Goal: Information Seeking & Learning: Check status

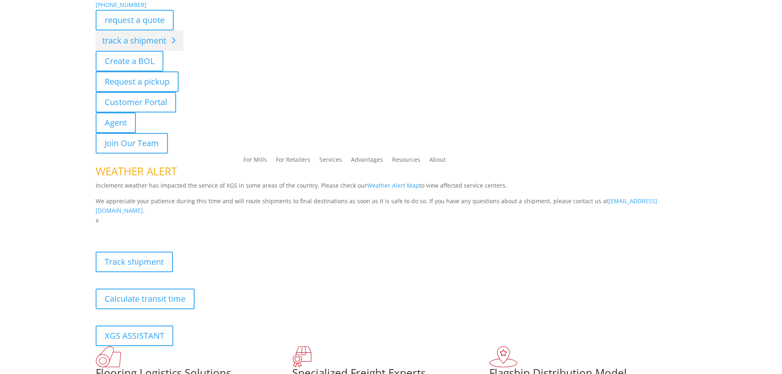
click at [128, 42] on link "track a shipment" at bounding box center [140, 40] width 88 height 21
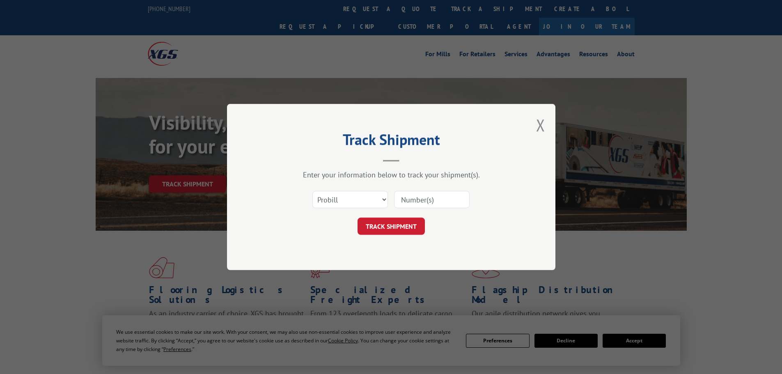
click at [419, 197] on input at bounding box center [432, 199] width 76 height 17
paste input "17517978"
type input "17517978"
click at [391, 232] on button "TRACK SHIPMENT" at bounding box center [390, 225] width 67 height 17
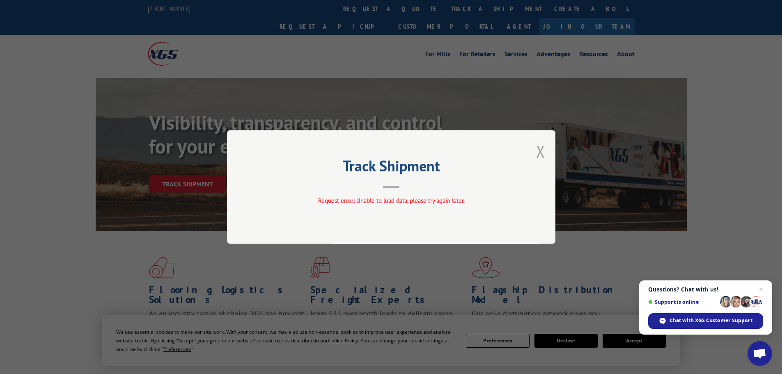
click at [541, 152] on button "Close modal" at bounding box center [540, 151] width 9 height 22
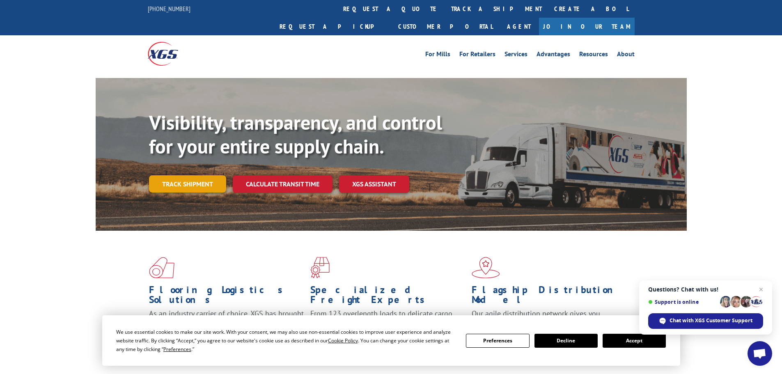
click at [195, 175] on link "Track shipment" at bounding box center [187, 183] width 77 height 17
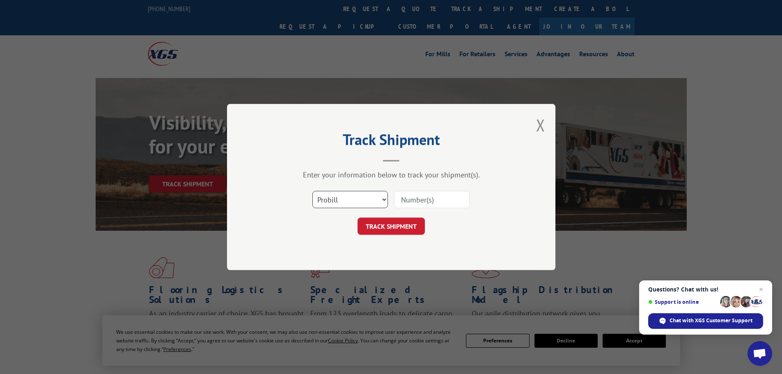
click at [350, 195] on select "Select category... Probill BOL PO" at bounding box center [350, 199] width 76 height 17
select select "bol"
click at [312, 191] on select "Select category... Probill BOL PO" at bounding box center [350, 199] width 76 height 17
click at [421, 202] on input at bounding box center [432, 199] width 76 height 17
paste input "17517978"
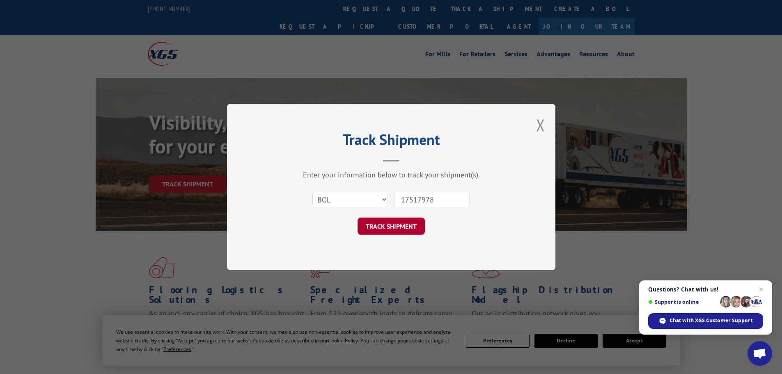
type input "17517978"
click at [394, 229] on button "TRACK SHIPMENT" at bounding box center [390, 225] width 67 height 17
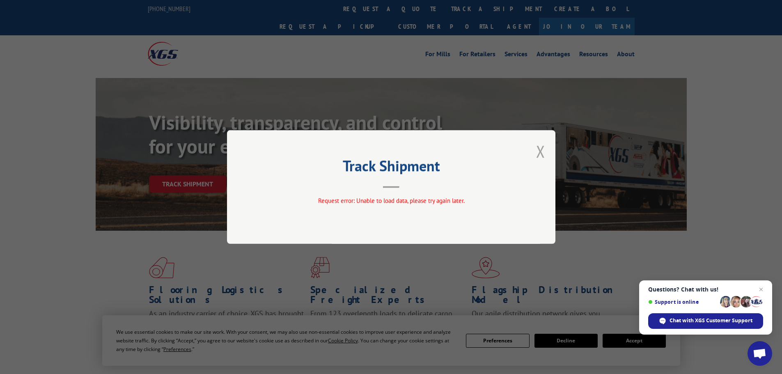
click at [538, 147] on button "Close modal" at bounding box center [540, 151] width 9 height 22
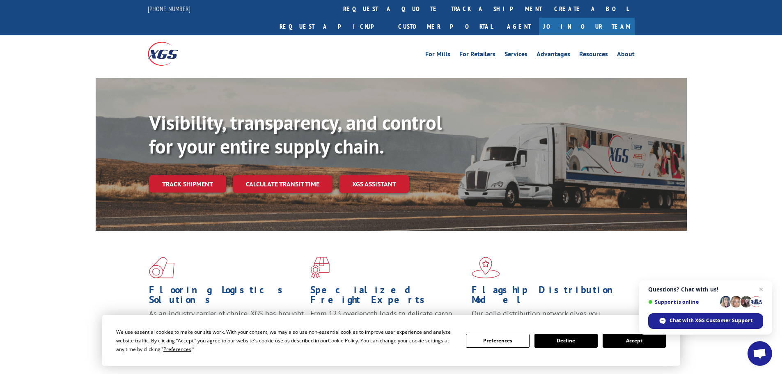
click at [445, 9] on link "track a shipment" at bounding box center [496, 9] width 103 height 18
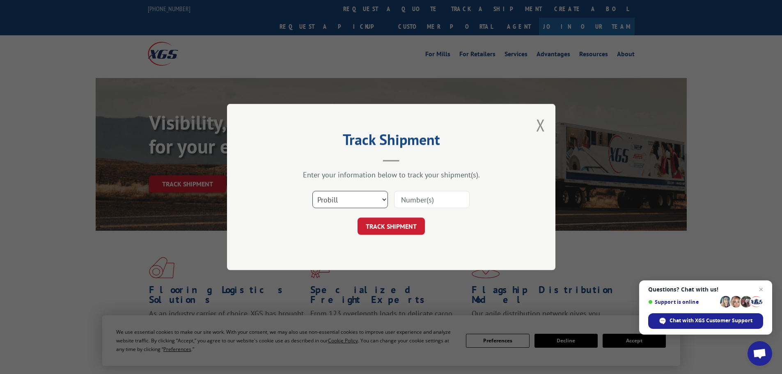
click at [342, 200] on select "Select category... Probill BOL PO" at bounding box center [350, 199] width 76 height 17
select select "bol"
click at [312, 191] on select "Select category... Probill BOL PO" at bounding box center [350, 199] width 76 height 17
click at [419, 202] on input at bounding box center [432, 199] width 76 height 17
type input "5309168"
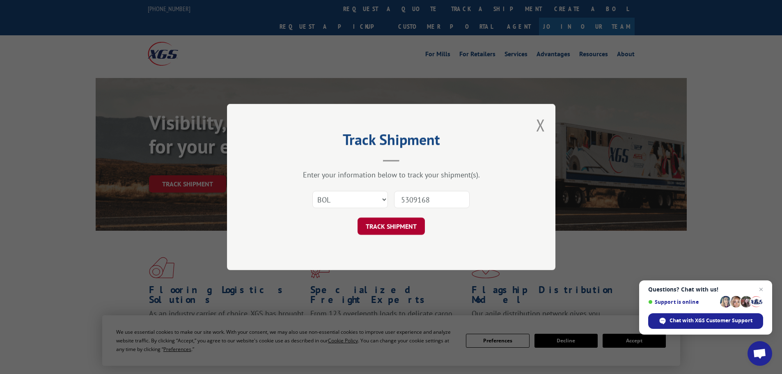
click at [391, 231] on button "TRACK SHIPMENT" at bounding box center [390, 225] width 67 height 17
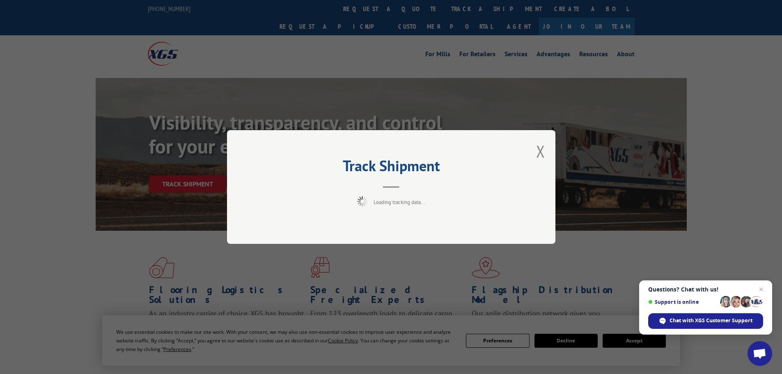
click at [631, 257] on div "Track Shipment Loading tracking data..." at bounding box center [391, 187] width 782 height 374
click at [550, 148] on div "Track Shipment Loading tracking data..." at bounding box center [391, 187] width 328 height 114
click at [531, 150] on div "Track Shipment Loading tracking data..." at bounding box center [391, 187] width 328 height 114
click at [539, 150] on button "Close modal" at bounding box center [540, 151] width 9 height 22
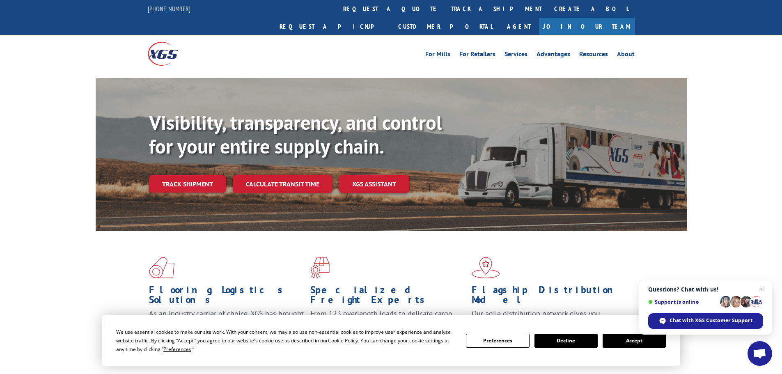
click at [641, 345] on button "Accept" at bounding box center [633, 341] width 63 height 14
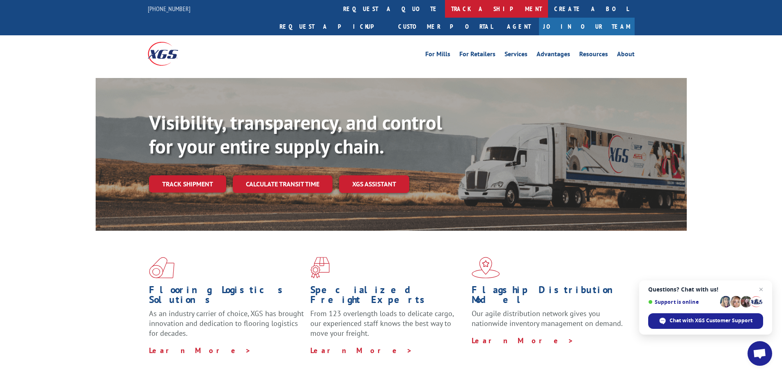
click at [445, 9] on link "track a shipment" at bounding box center [496, 9] width 103 height 18
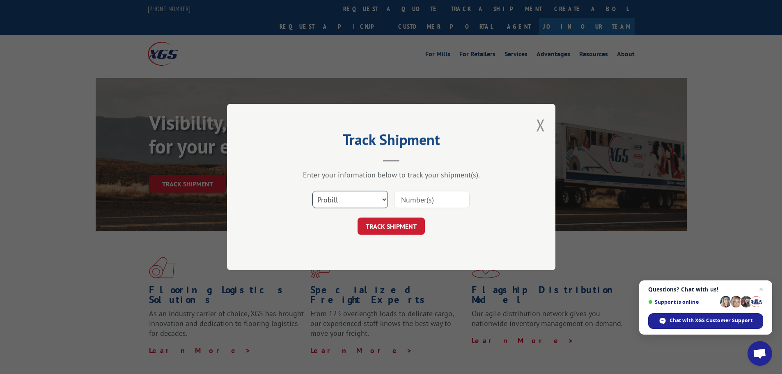
drag, startPoint x: 346, startPoint y: 197, endPoint x: 388, endPoint y: 197, distance: 41.9
click at [346, 197] on select "Select category... Probill BOL PO" at bounding box center [350, 199] width 76 height 17
click at [416, 200] on input at bounding box center [432, 199] width 76 height 17
type input "17517978"
click at [357, 217] on button "TRACK SHIPMENT" at bounding box center [390, 225] width 67 height 17
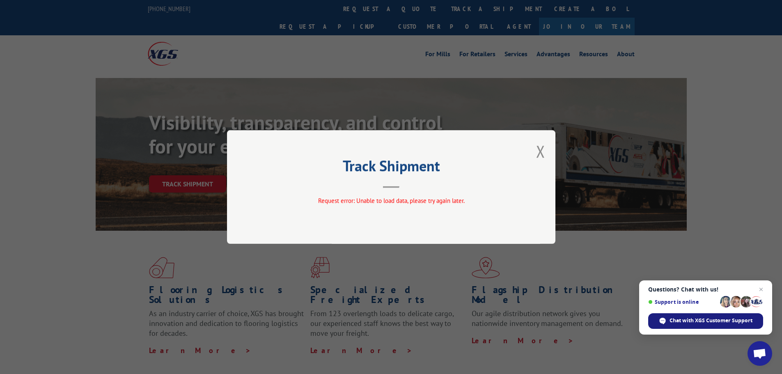
click at [696, 321] on span "Chat with XGS Customer Support" at bounding box center [710, 320] width 83 height 7
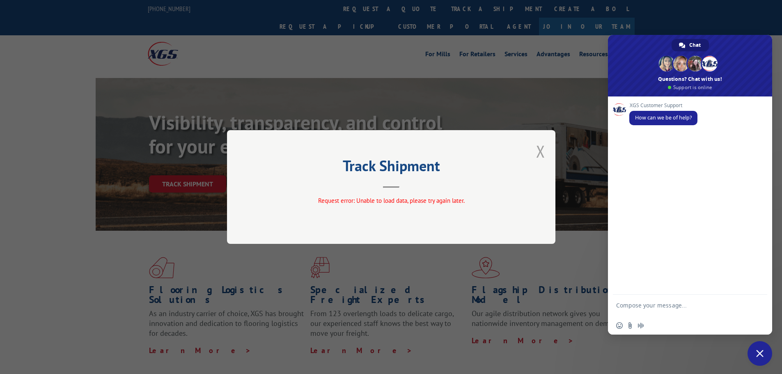
click at [538, 149] on button "Close modal" at bounding box center [540, 151] width 9 height 22
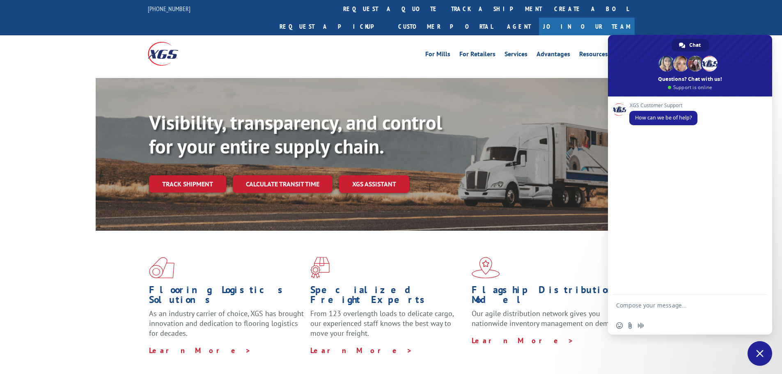
click at [658, 307] on textarea "Compose your message..." at bounding box center [681, 309] width 130 height 15
type textarea "Looking for tracking"
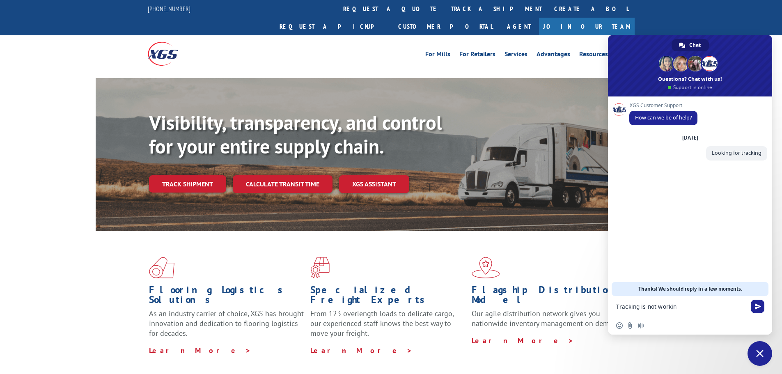
type textarea "Tracking is not working"
click at [669, 302] on form at bounding box center [681, 307] width 130 height 22
drag, startPoint x: 663, startPoint y: 314, endPoint x: 657, endPoint y: 304, distance: 11.6
click at [663, 313] on form at bounding box center [681, 307] width 130 height 22
paste textarea "BOL# - 5309168 PRO# - 17517978"
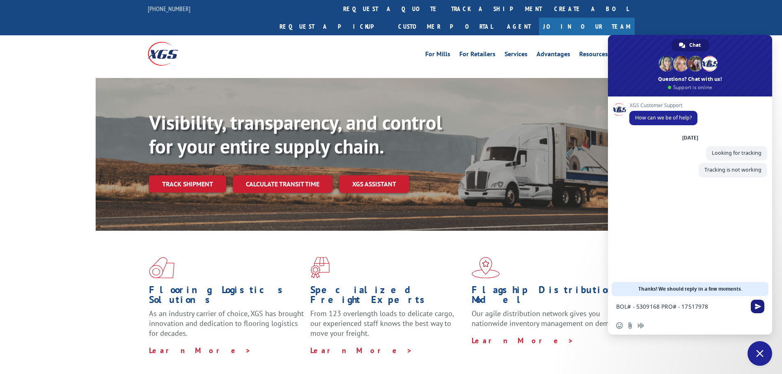
type textarea "BOL# - 5309168 PRO# - 17517978"
click at [758, 307] on span "Send" at bounding box center [758, 306] width 6 height 6
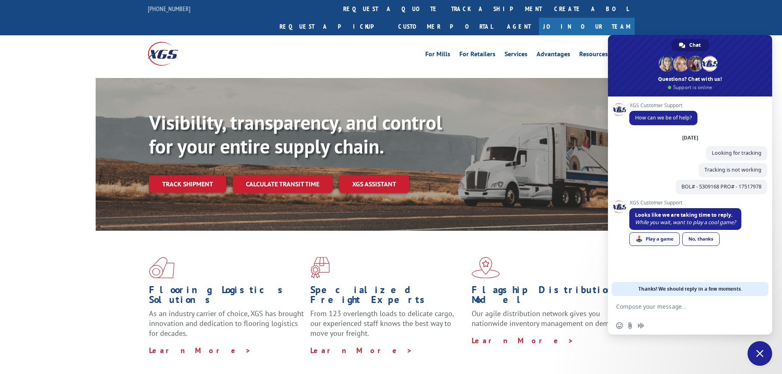
click at [659, 235] on div "🕹️ Play a game" at bounding box center [654, 239] width 50 height 14
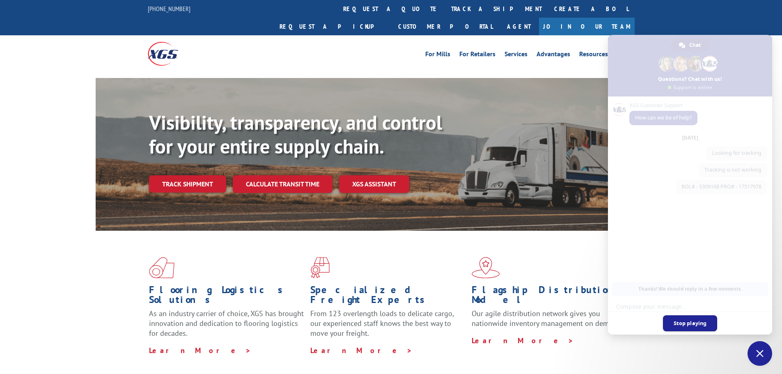
click at [691, 319] on span "Stop playing" at bounding box center [690, 323] width 55 height 16
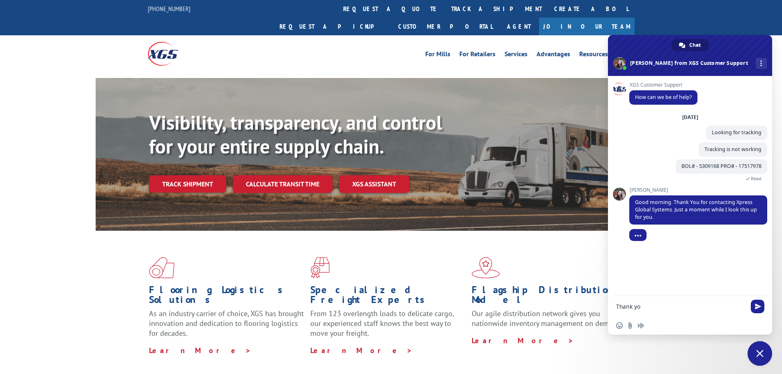
type textarea "Thank you"
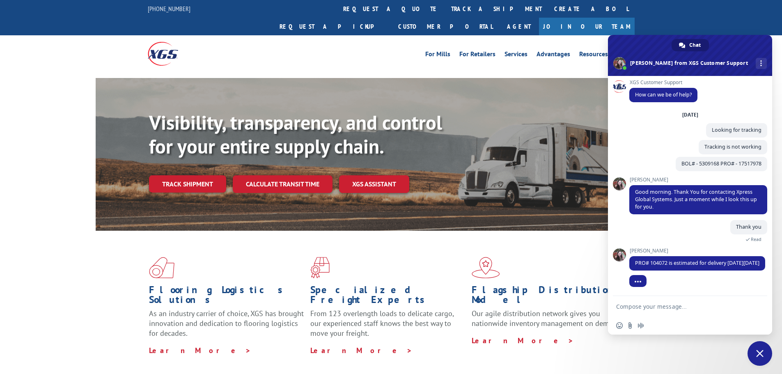
scroll to position [11, 0]
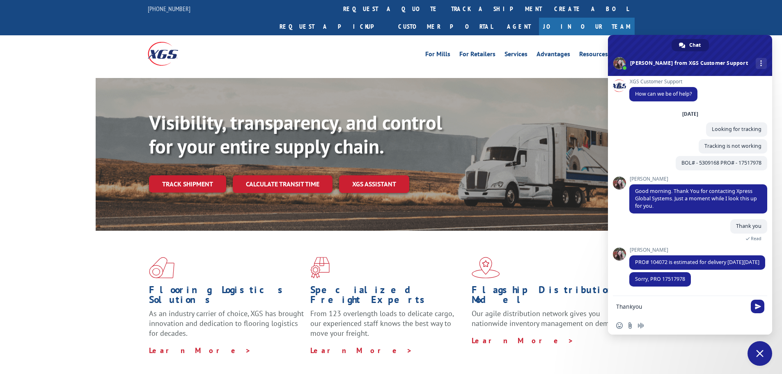
type textarea "Thankyou"
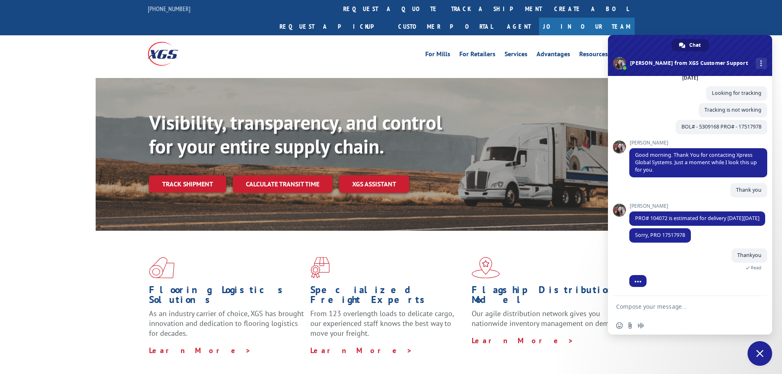
scroll to position [66, 0]
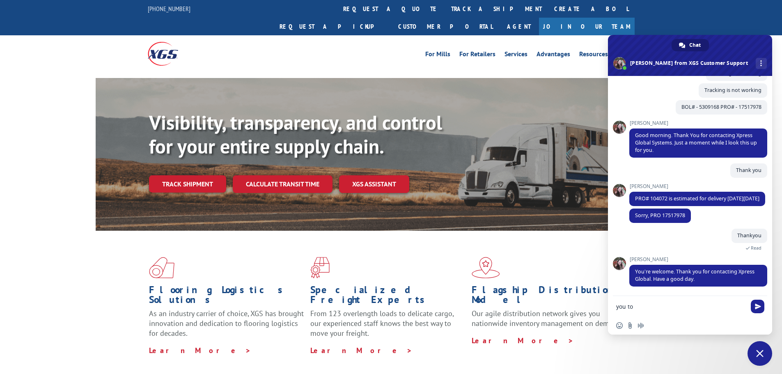
type textarea "you too"
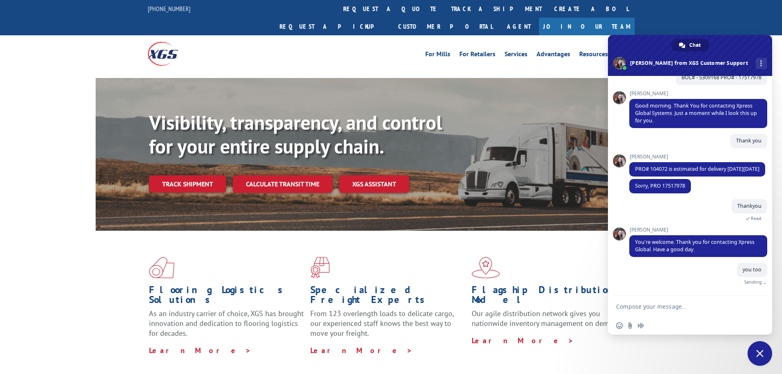
scroll to position [87, 0]
